Goal: Information Seeking & Learning: Learn about a topic

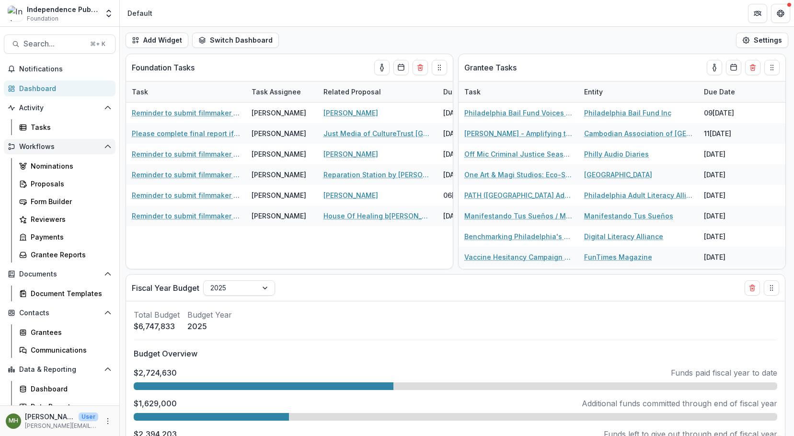
click at [104, 146] on icon "Open Workflows" at bounding box center [108, 147] width 8 height 8
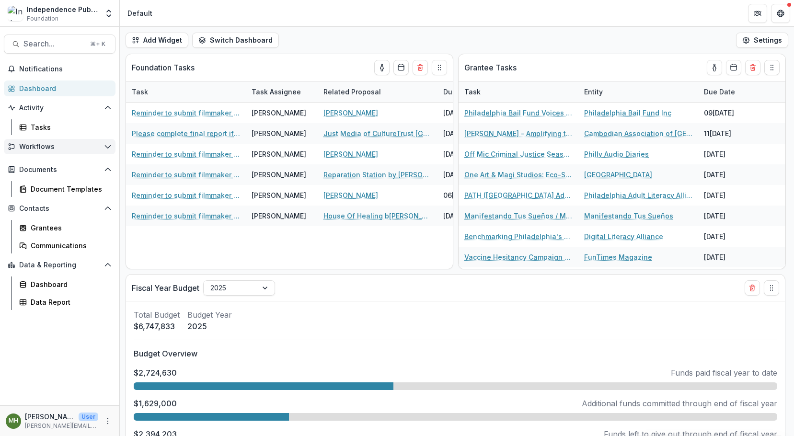
click at [101, 146] on button "Workflows" at bounding box center [60, 146] width 112 height 15
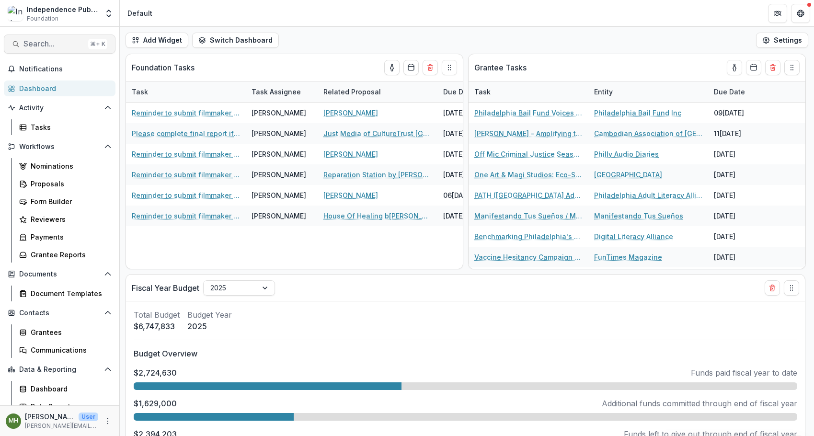
click at [65, 45] on span "Search..." at bounding box center [53, 43] width 61 height 9
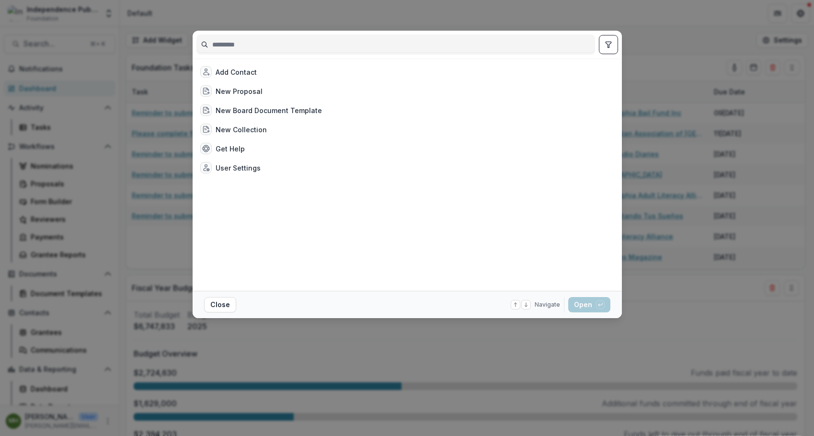
type input "*"
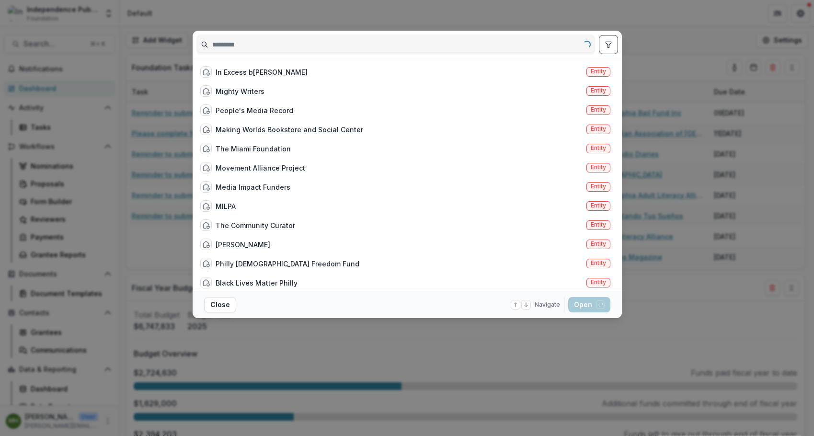
type input "*"
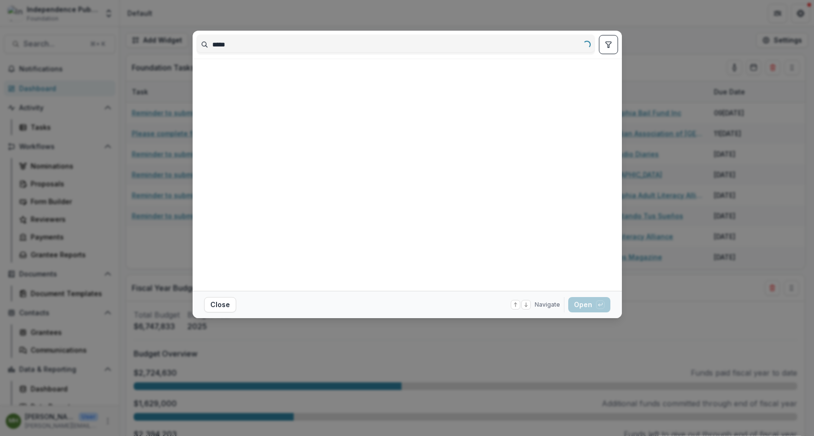
type input "*****"
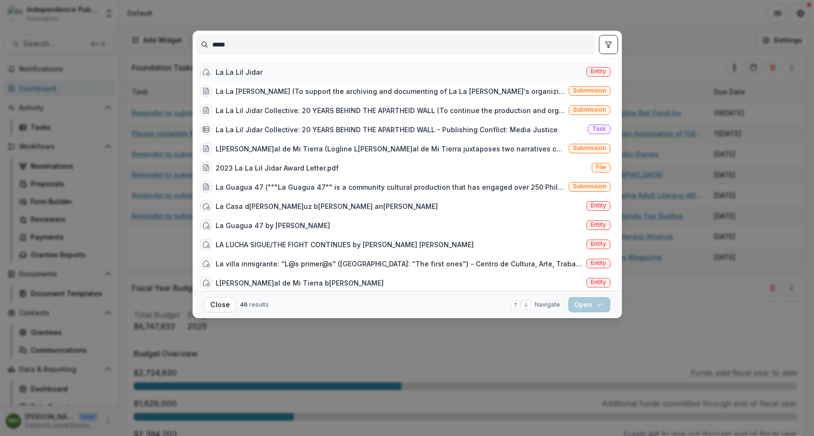
click at [253, 73] on div "La La Lil Jidar" at bounding box center [239, 72] width 47 height 10
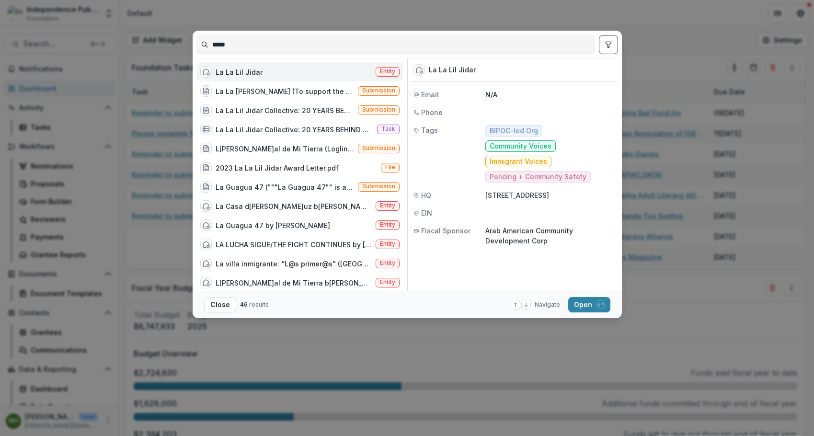
click at [239, 71] on div "La La Lil Jidar" at bounding box center [239, 72] width 47 height 10
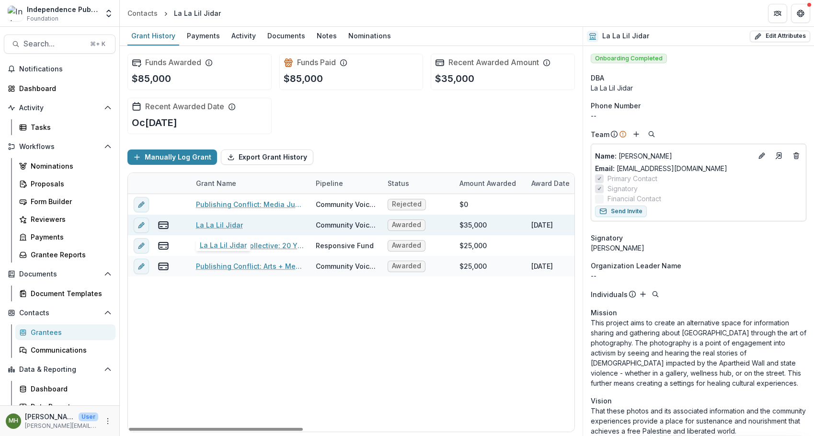
click at [227, 226] on link "La La Lil Jidar" at bounding box center [219, 225] width 47 height 10
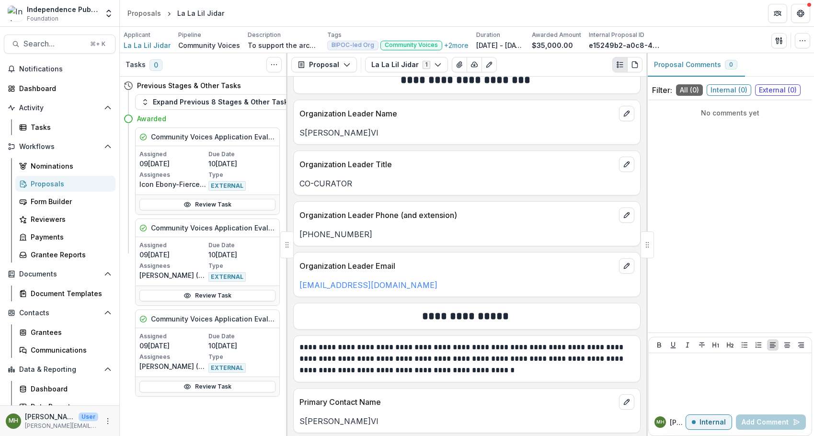
scroll to position [2206, 0]
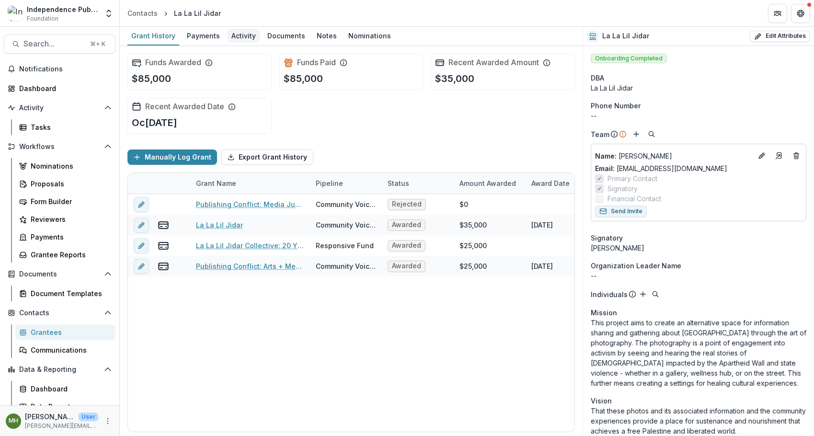
click at [249, 41] on div "Activity" at bounding box center [244, 36] width 32 height 14
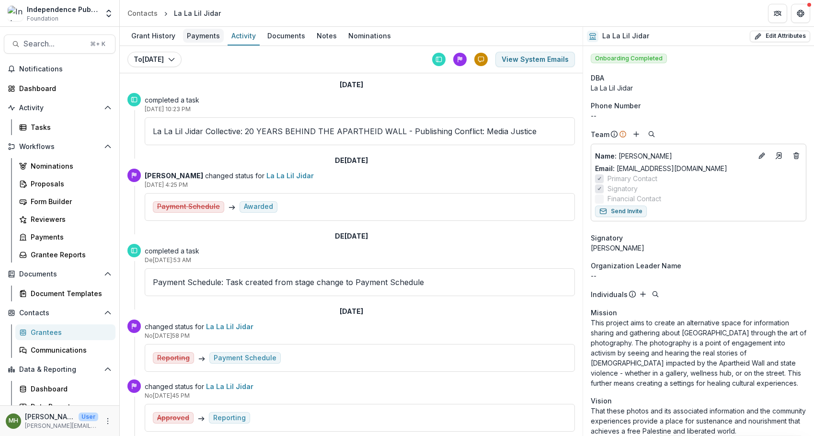
click at [206, 41] on div "Payments" at bounding box center [203, 36] width 41 height 14
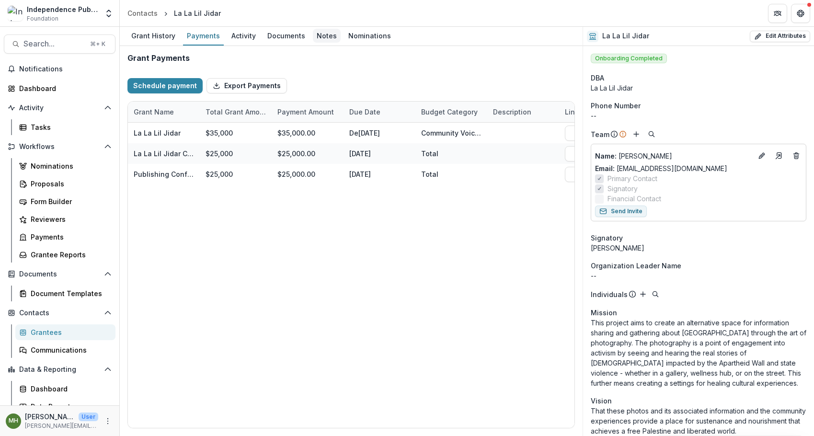
click at [329, 33] on div "Notes" at bounding box center [327, 36] width 28 height 14
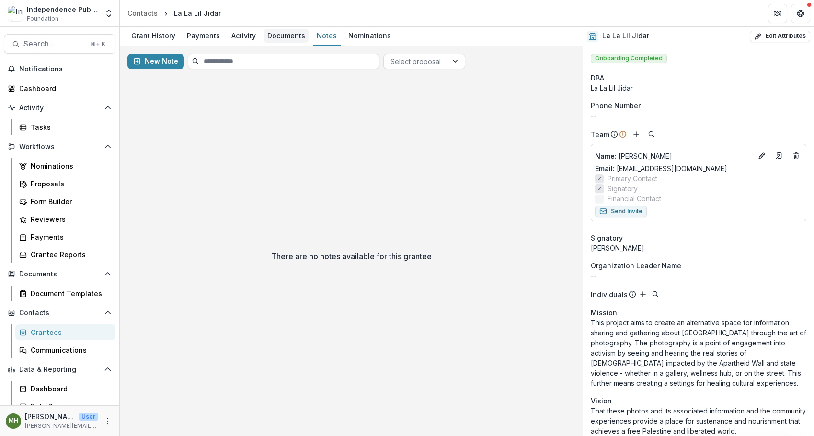
click at [293, 37] on div "Documents" at bounding box center [287, 36] width 46 height 14
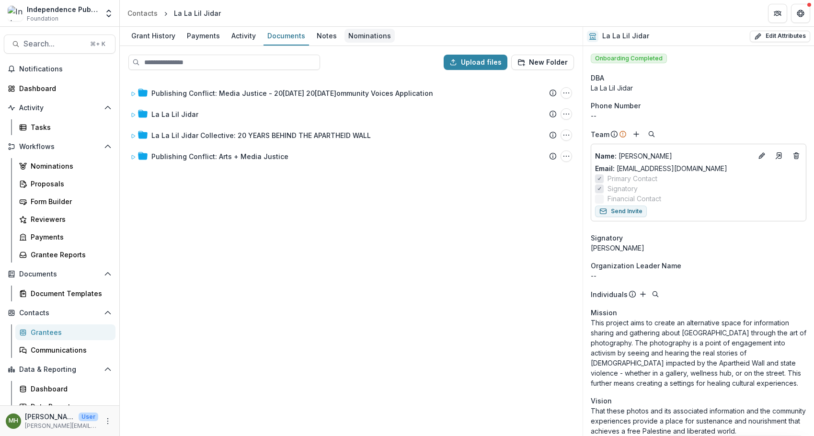
click at [371, 36] on div "Nominations" at bounding box center [369, 36] width 50 height 14
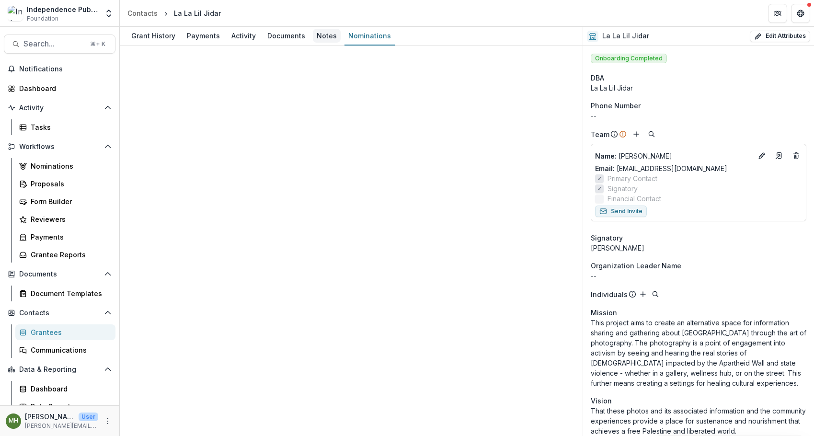
click at [318, 40] on div "Notes" at bounding box center [327, 36] width 28 height 14
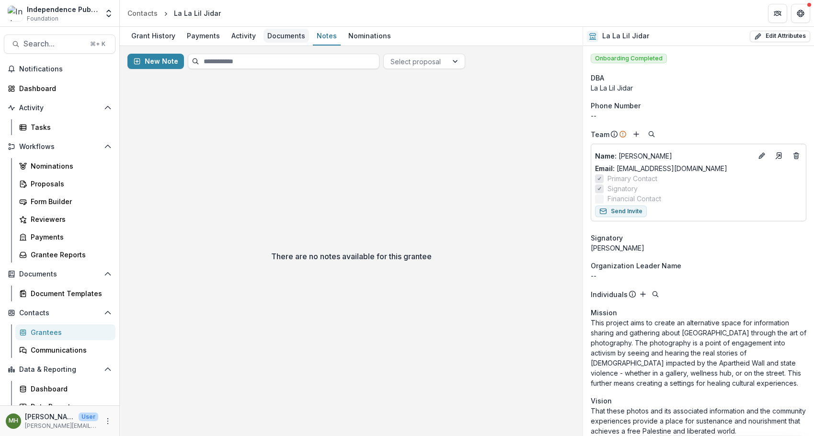
click at [274, 37] on div "Documents" at bounding box center [287, 36] width 46 height 14
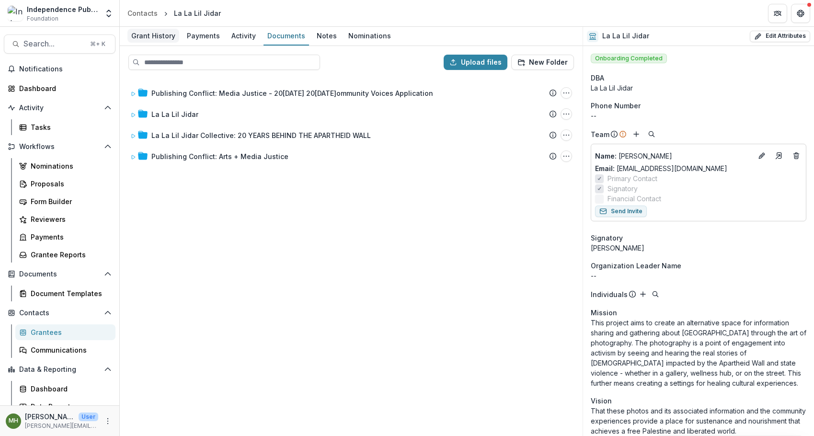
click at [142, 33] on div "Grant History" at bounding box center [153, 36] width 52 height 14
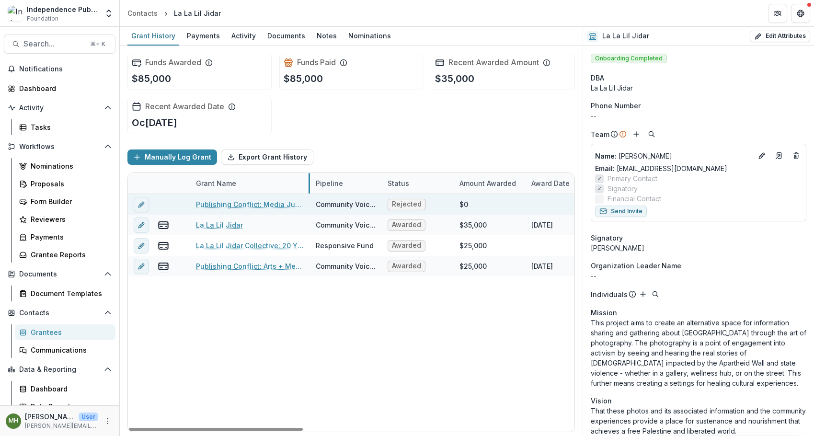
drag, startPoint x: 309, startPoint y: 184, endPoint x: 246, endPoint y: 200, distance: 65.3
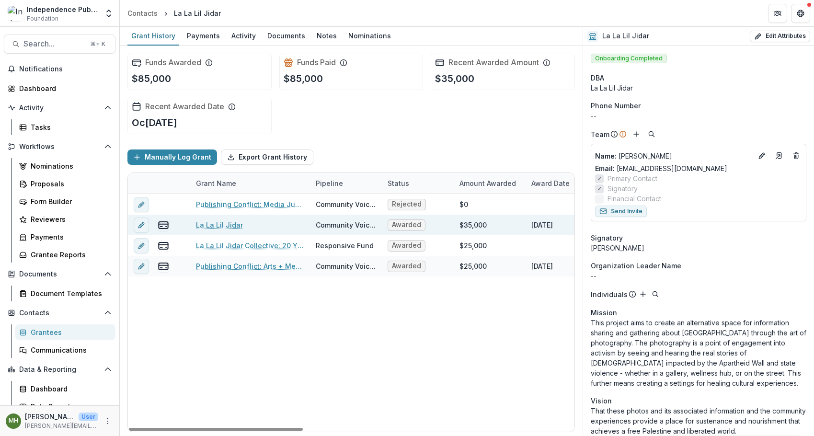
drag, startPoint x: 362, startPoint y: 226, endPoint x: 372, endPoint y: 226, distance: 10.6
click at [362, 226] on div "Community Voices" at bounding box center [346, 225] width 60 height 10
click at [417, 227] on span "Awarded" at bounding box center [406, 225] width 29 height 8
click at [221, 225] on link "La La Lil Jidar" at bounding box center [219, 225] width 47 height 10
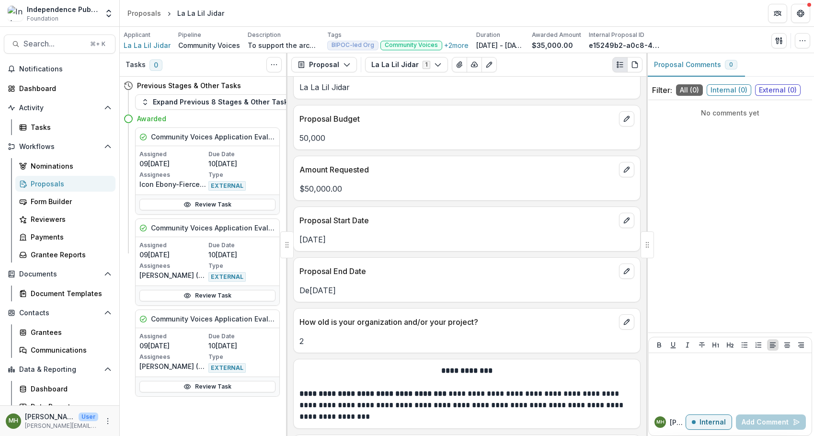
scroll to position [3578, 0]
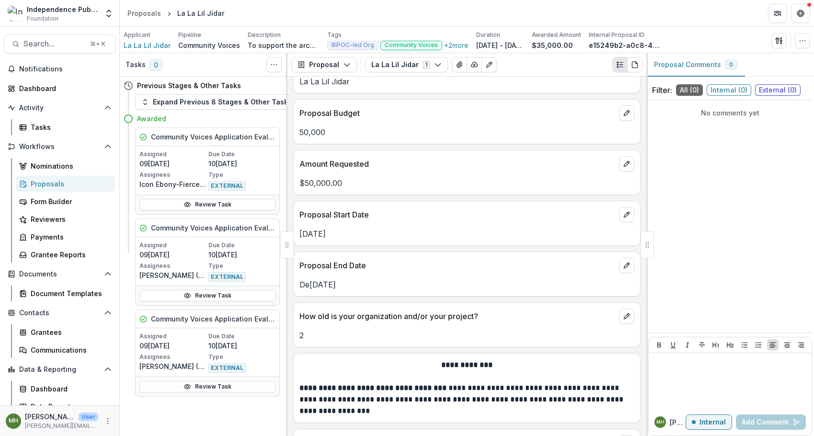
drag, startPoint x: 353, startPoint y: 286, endPoint x: 294, endPoint y: 286, distance: 58.5
click at [294, 286] on div "De[DATE]" at bounding box center [467, 284] width 346 height 11
copy p "De[DATE]"
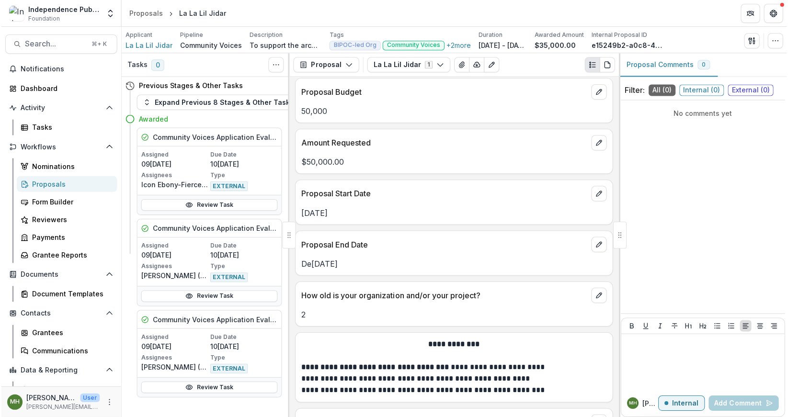
scroll to position [3555, 0]
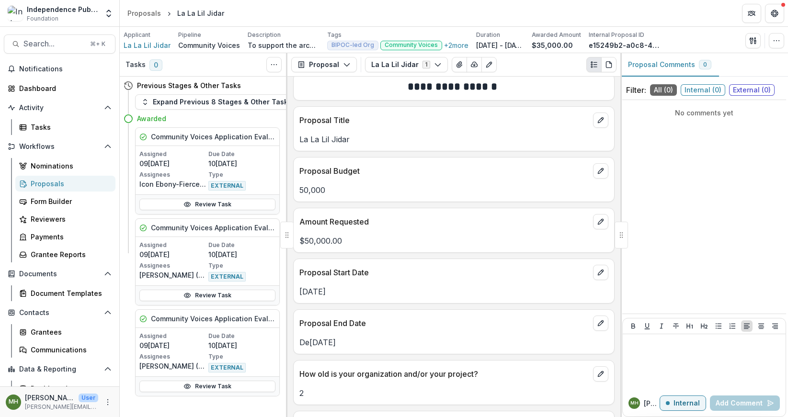
click at [475, 283] on div "**********" at bounding box center [453, 247] width 333 height 341
